Goal: Task Accomplishment & Management: Use online tool/utility

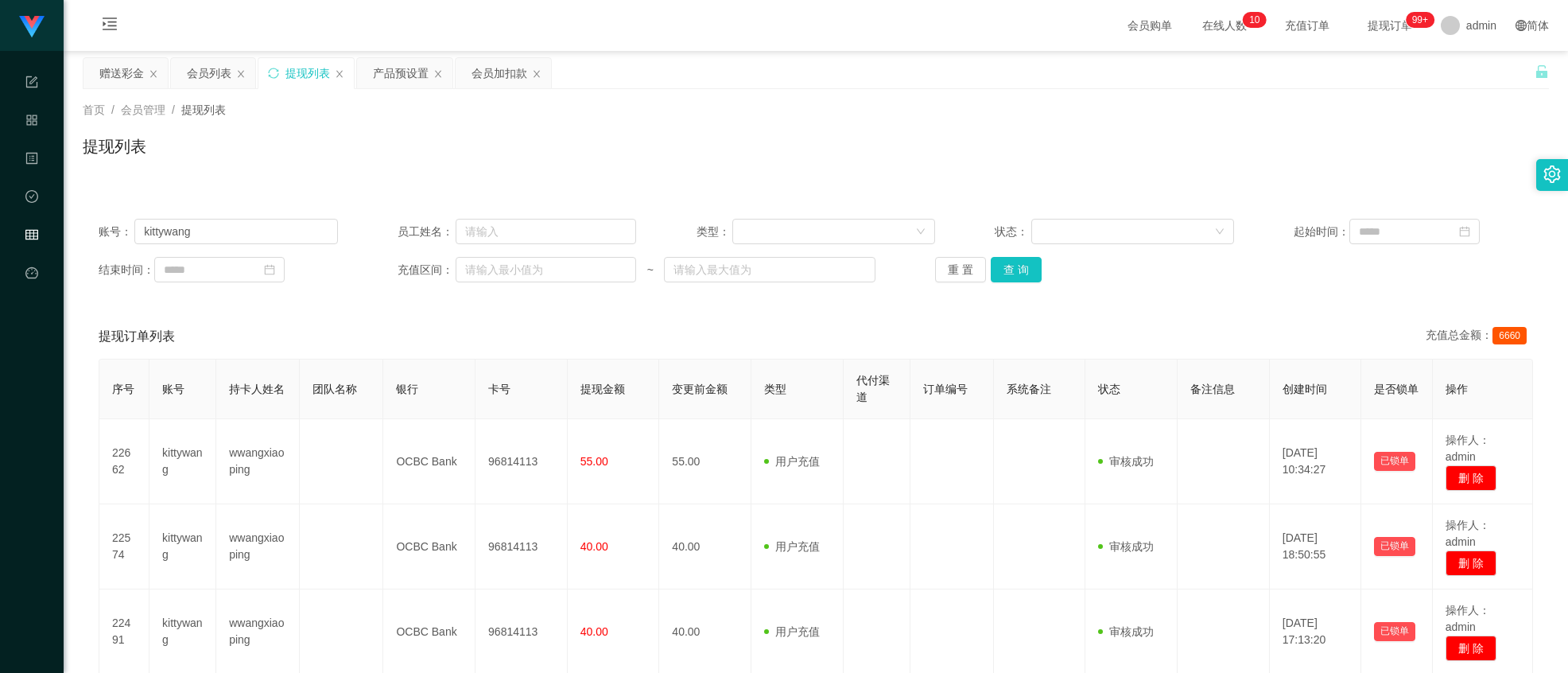
click at [247, 234] on input "kittywang" at bounding box center [235, 231] width 203 height 25
click at [138, 74] on div "赠送彩金" at bounding box center [121, 72] width 44 height 30
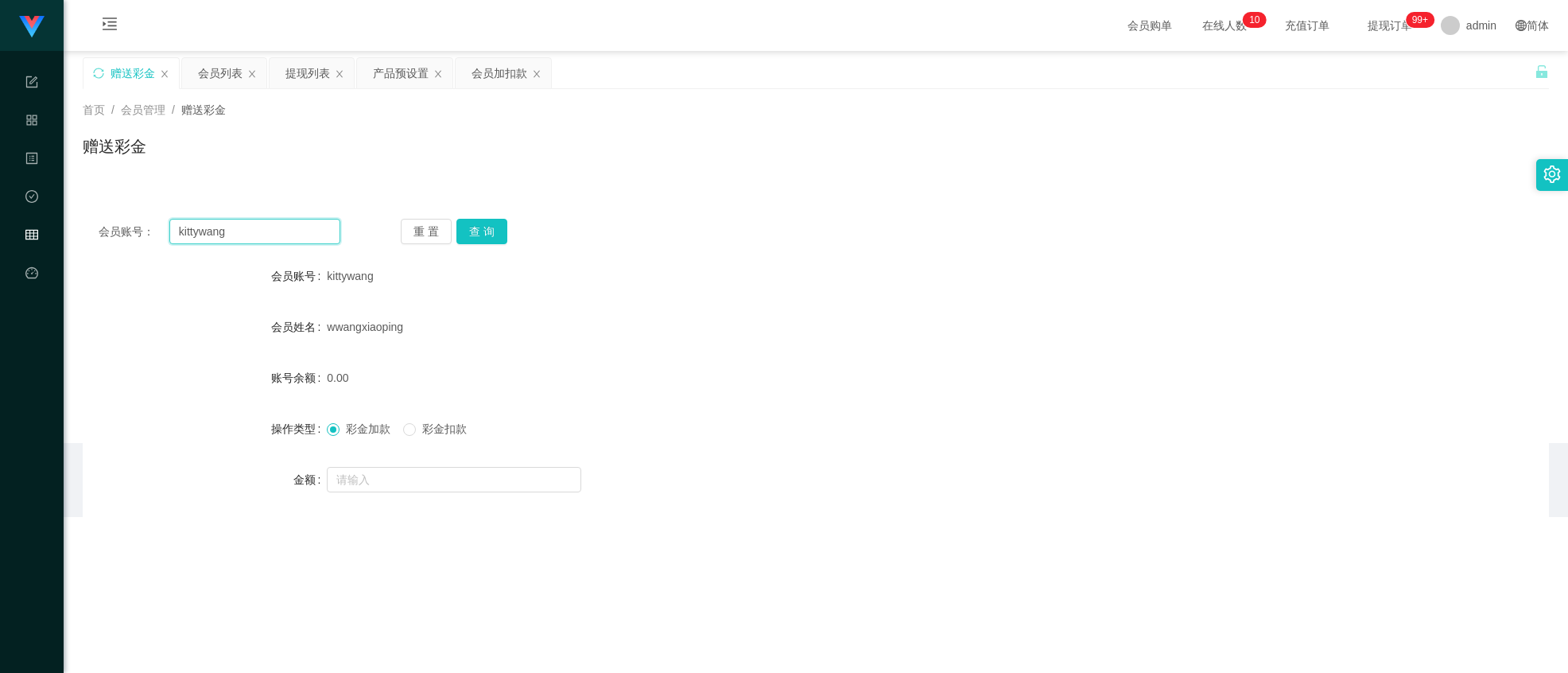
drag, startPoint x: 245, startPoint y: 231, endPoint x: -269, endPoint y: 191, distance: 515.6
click at [0, 191] on html "工作台代理端 系统配置 产品管理 内容中心 数据中心 会员管理 平台首页 保存配置 重置配置 整体风格设置 主题色 导航设置 内容区域宽度 定宽 固定Head…" at bounding box center [784, 336] width 1568 height 673
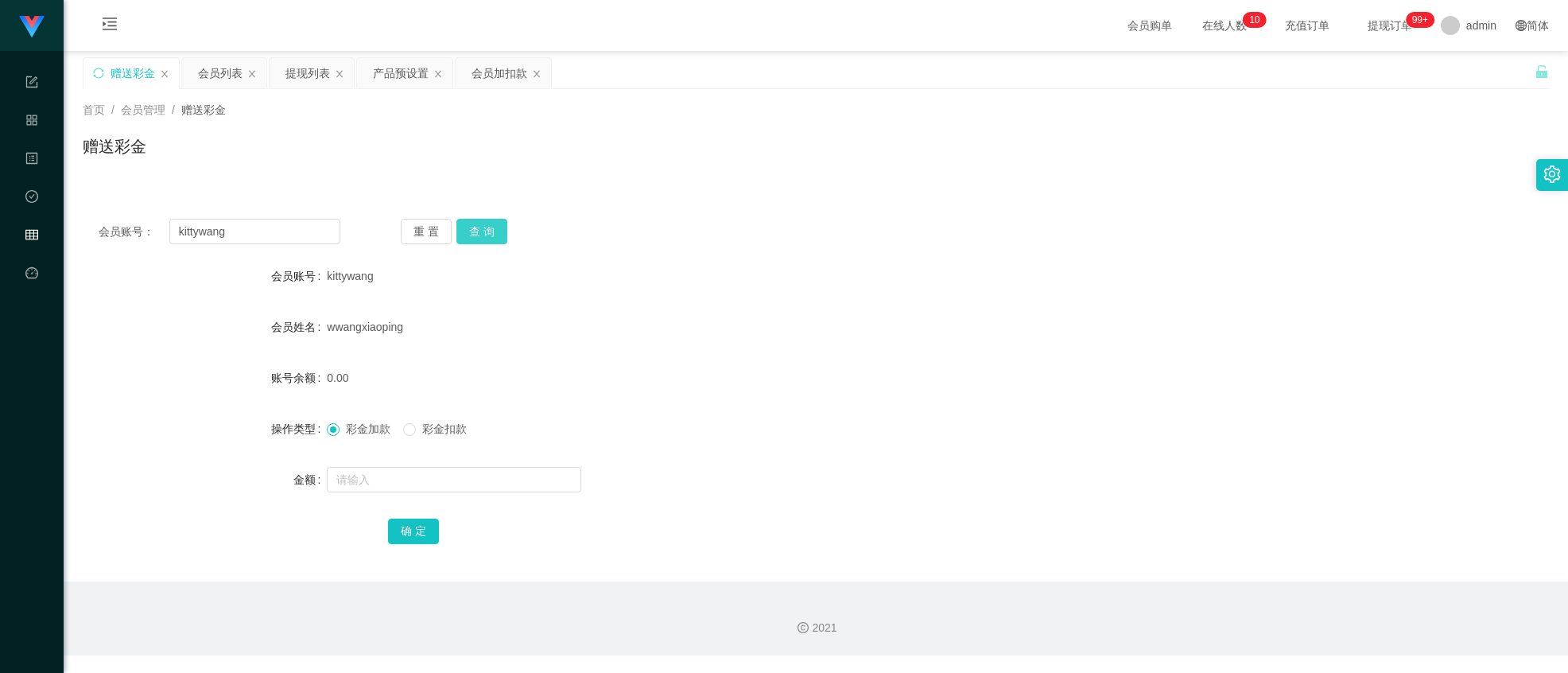
click at [494, 236] on button "查 询" at bounding box center [482, 231] width 51 height 25
click at [471, 471] on input "text" at bounding box center [454, 480] width 255 height 25
type input "8"
click at [412, 518] on button "确 定" at bounding box center [413, 531] width 51 height 25
click at [273, 234] on input "kittywang" at bounding box center [255, 231] width 171 height 25
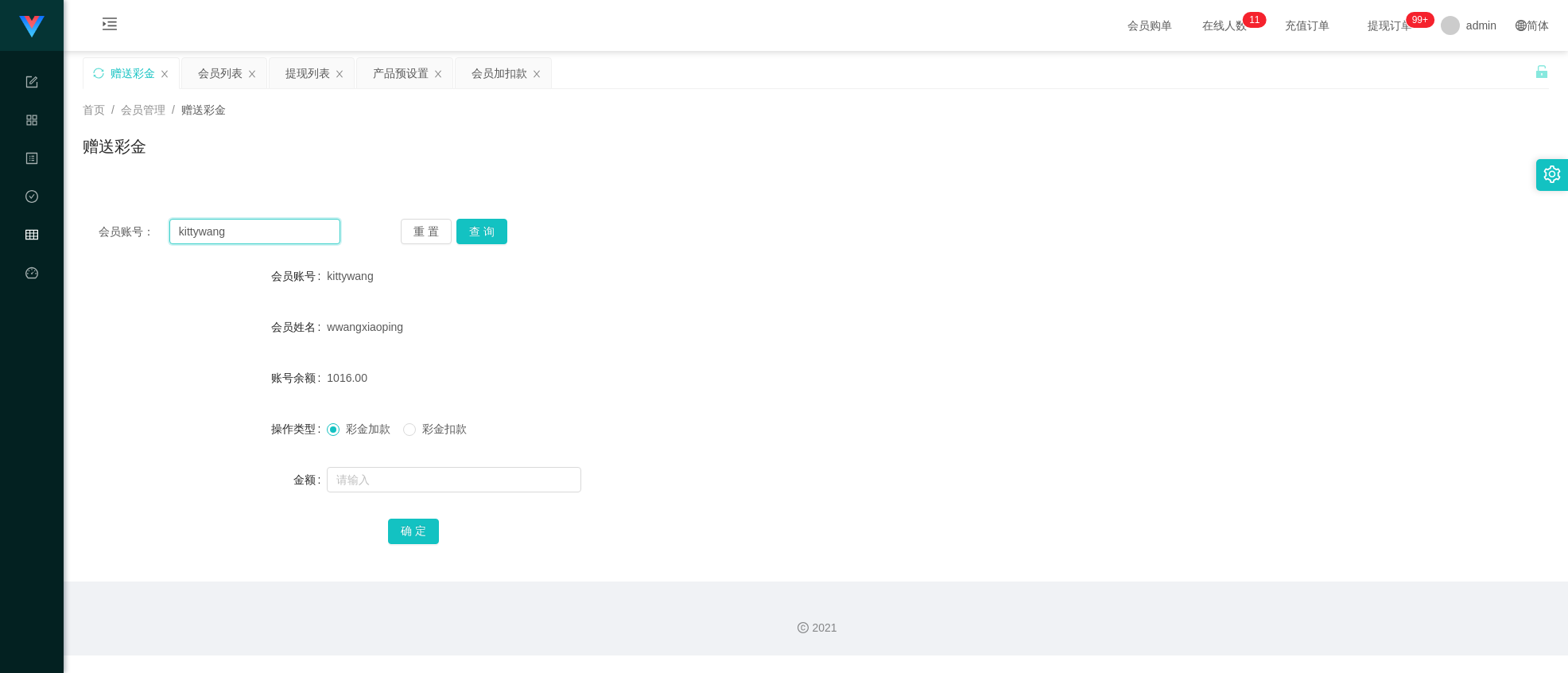
click at [273, 234] on input "kittywang" at bounding box center [255, 231] width 171 height 25
paste input "James123456"
type input "James123456"
click at [494, 243] on button "查 询" at bounding box center [482, 231] width 51 height 25
click at [390, 471] on input "text" at bounding box center [454, 480] width 255 height 25
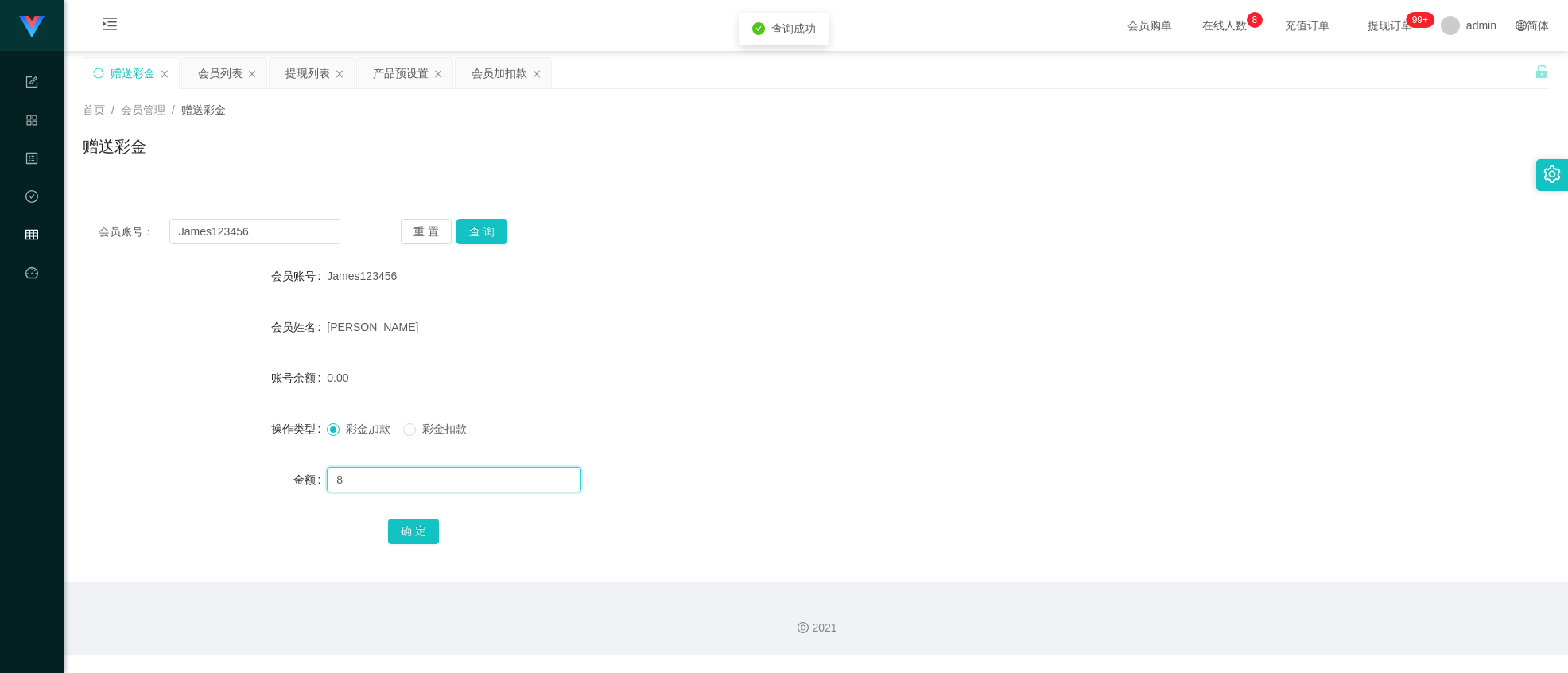
type input "8"
click at [451, 516] on div "确 定" at bounding box center [816, 530] width 856 height 31
click at [410, 519] on button "确 定" at bounding box center [413, 531] width 51 height 25
click at [309, 68] on div "提现列表" at bounding box center [308, 72] width 44 height 30
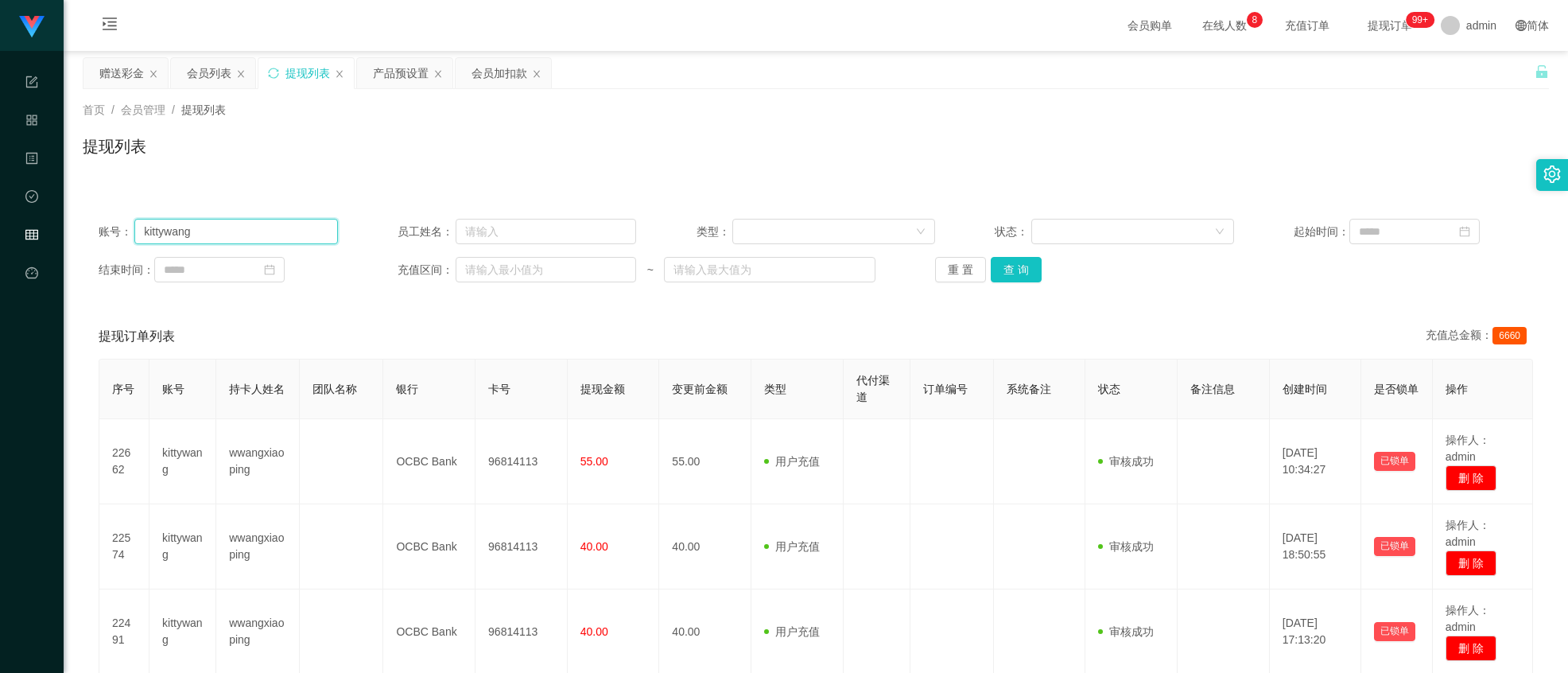
click at [239, 221] on input "kittywang" at bounding box center [235, 231] width 203 height 25
paste input "James123456"
type input "James123456"
click at [1013, 262] on button "查 询" at bounding box center [1017, 269] width 51 height 25
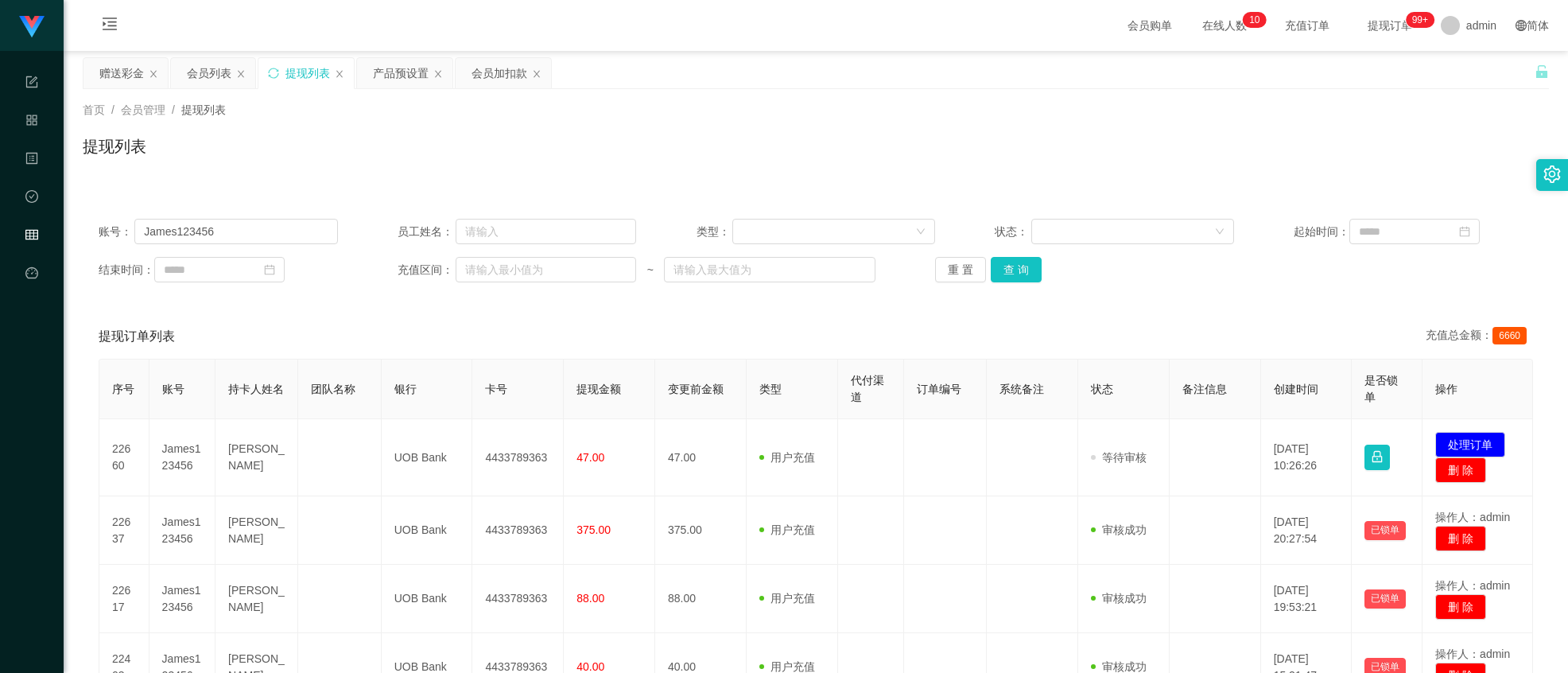
drag, startPoint x: 110, startPoint y: 71, endPoint x: 103, endPoint y: 107, distance: 36.7
click at [110, 71] on div "赠送彩金" at bounding box center [121, 72] width 44 height 30
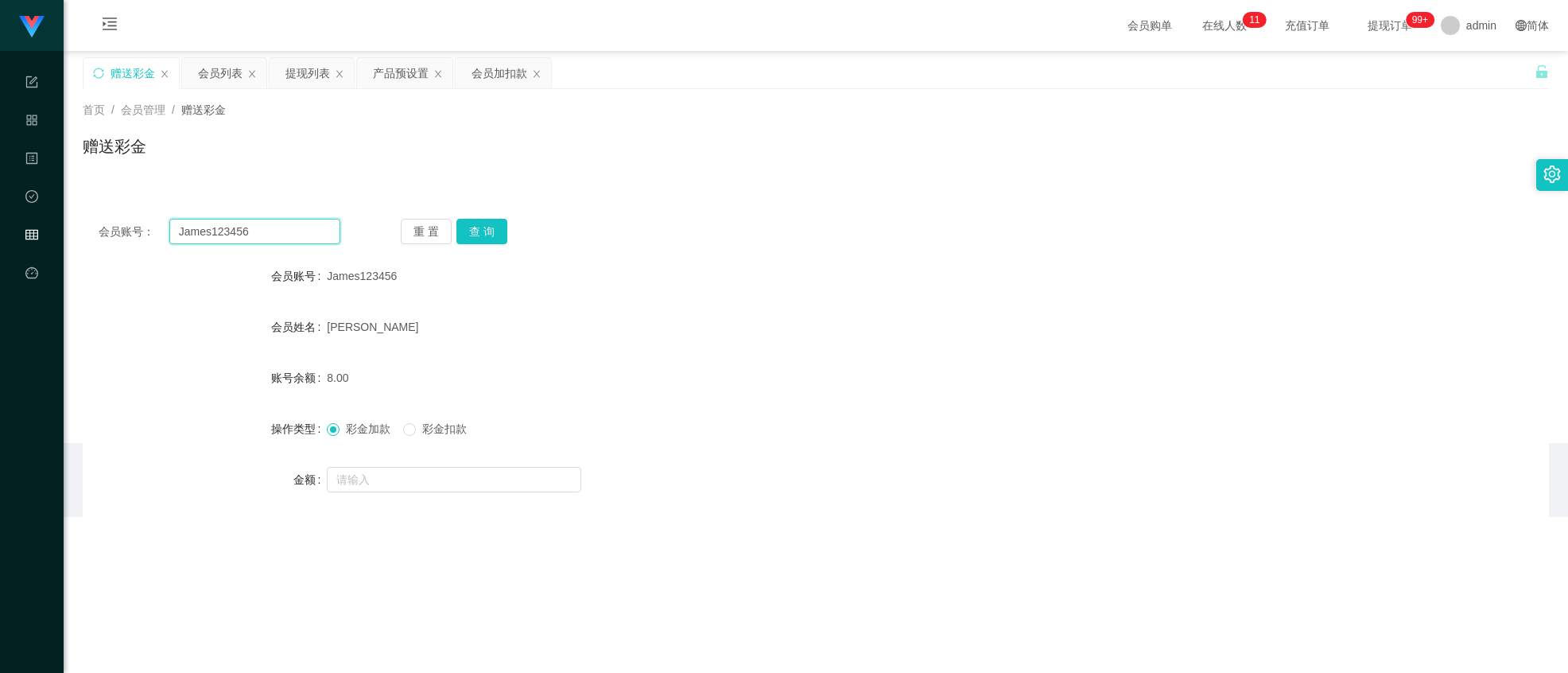
click at [260, 227] on input "James123456" at bounding box center [255, 231] width 171 height 25
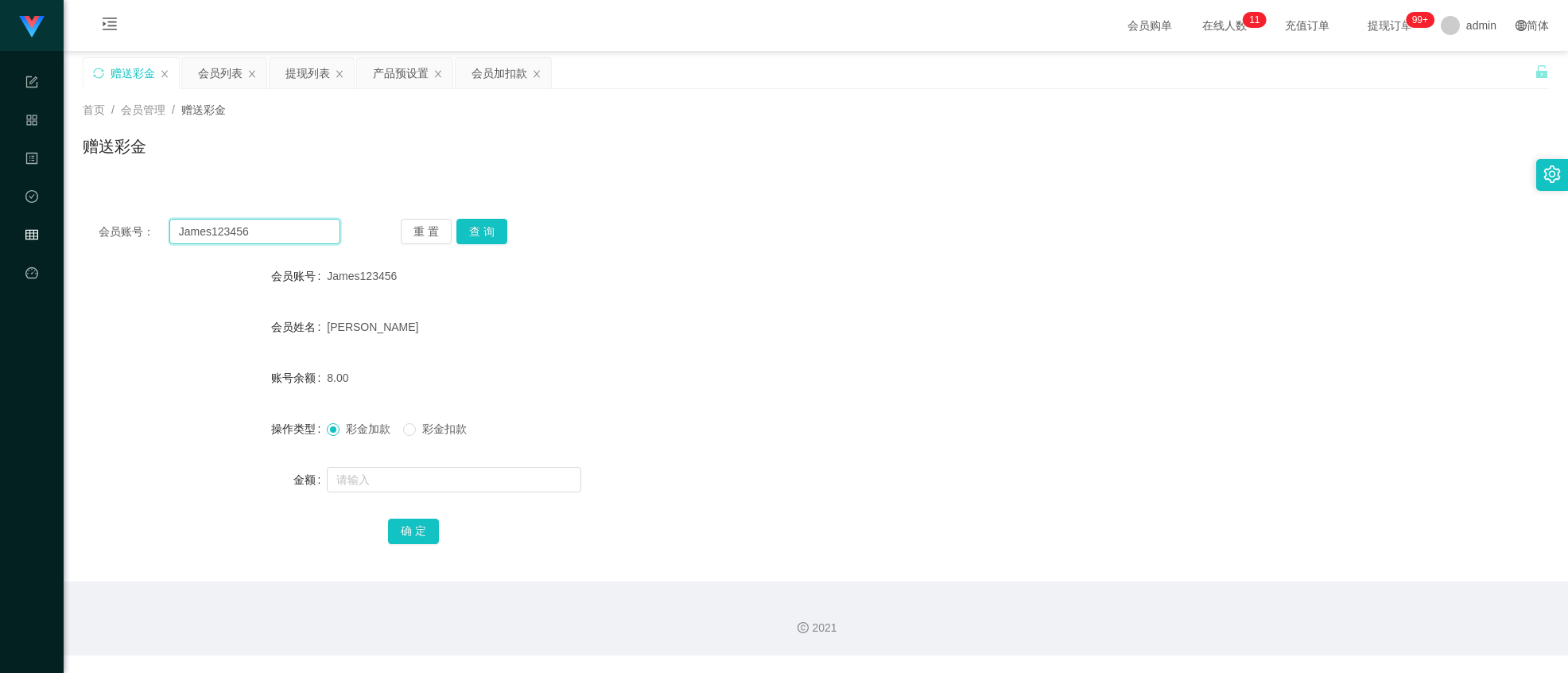
click at [260, 227] on input "James123456" at bounding box center [255, 231] width 171 height 25
click at [474, 234] on button "查 询" at bounding box center [482, 231] width 51 height 25
click at [412, 472] on input "text" at bounding box center [454, 480] width 255 height 25
type input "500"
click at [423, 528] on button "确 定" at bounding box center [413, 531] width 51 height 25
